Goal: Task Accomplishment & Management: Complete application form

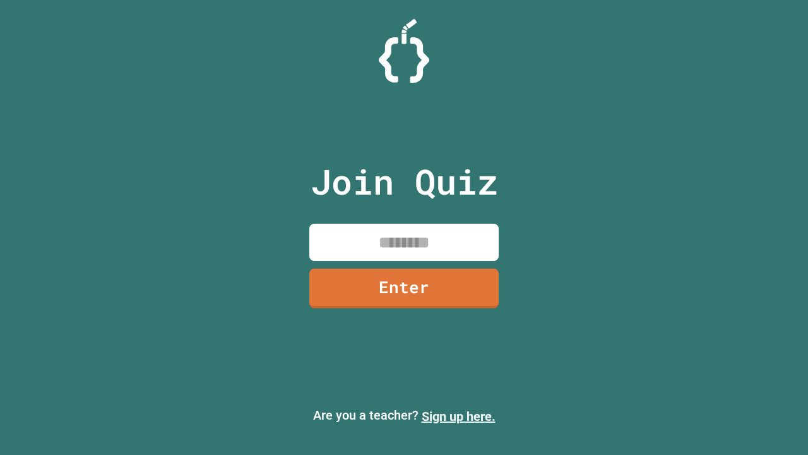
click at [459, 416] on link "Sign up here." at bounding box center [459, 416] width 74 height 15
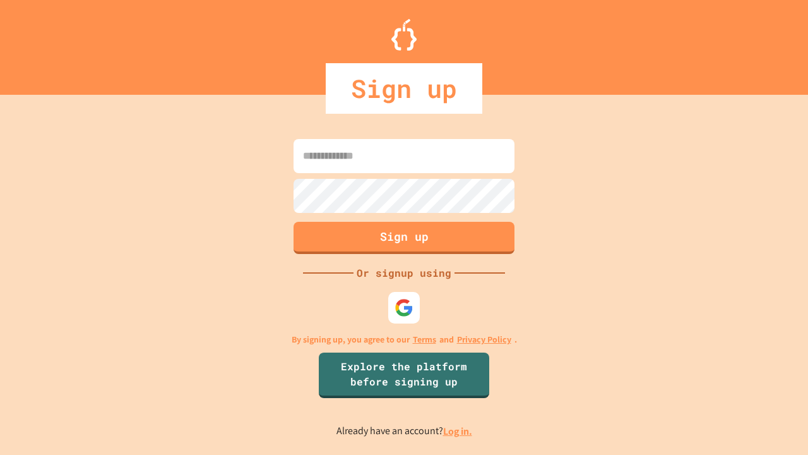
click at [459, 431] on link "Log in." at bounding box center [457, 430] width 29 height 13
